Goal: Transaction & Acquisition: Purchase product/service

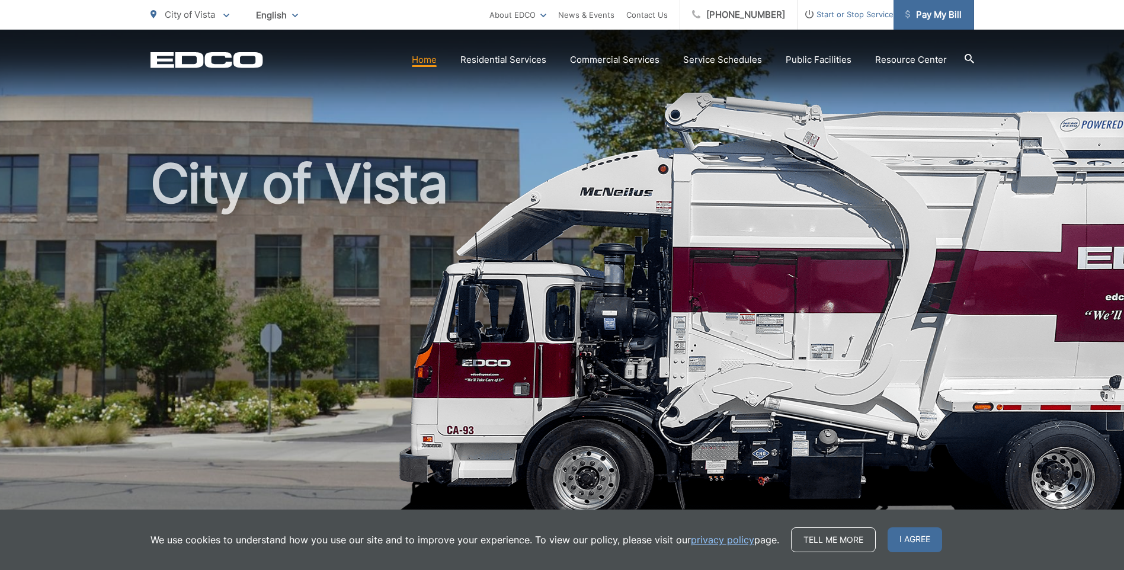
click at [945, 19] on span "Pay My Bill" at bounding box center [933, 15] width 56 height 14
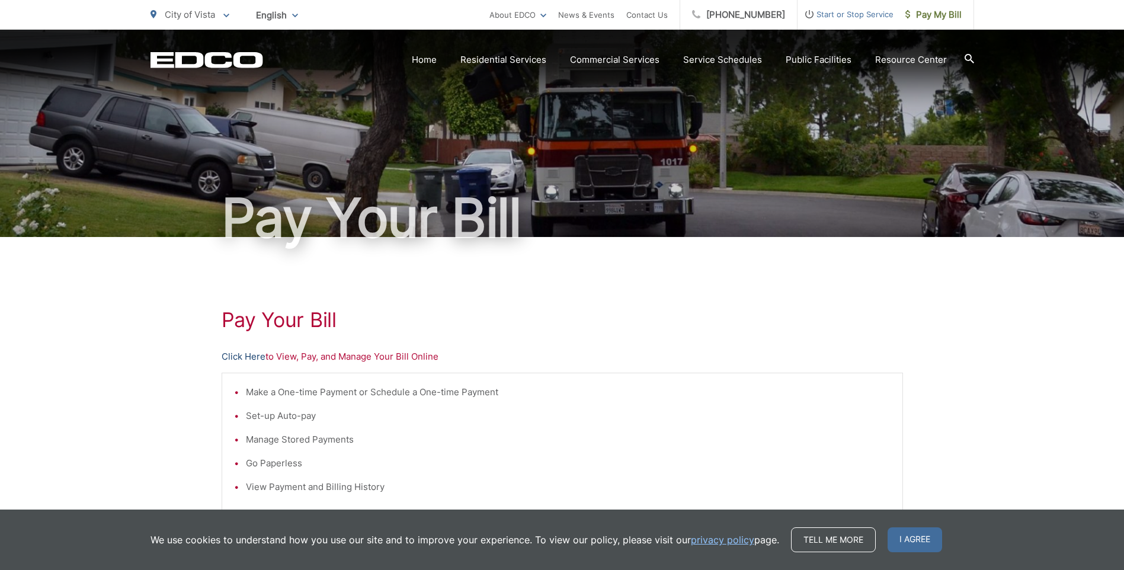
click at [246, 354] on link "Click Here" at bounding box center [244, 357] width 44 height 14
